Goal: Navigation & Orientation: Go to known website

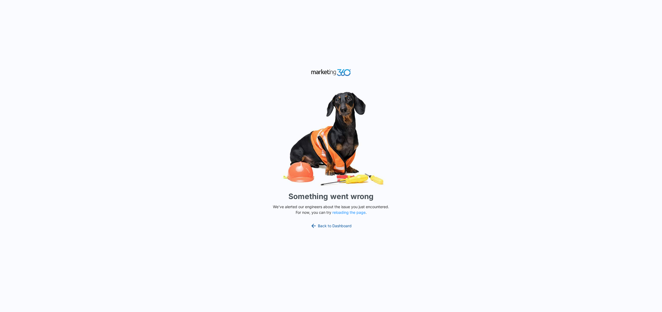
click at [320, 225] on link "Back to Dashboard" at bounding box center [331, 225] width 41 height 6
click at [346, 213] on button "reloading the page" at bounding box center [349, 212] width 33 height 4
